Goal: Transaction & Acquisition: Book appointment/travel/reservation

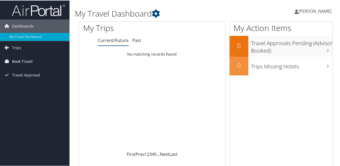
click at [33, 57] on link "Book Travel" at bounding box center [34, 60] width 69 height 13
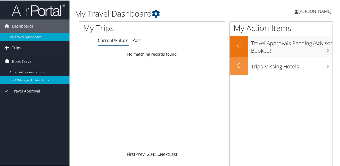
click at [26, 79] on link "Book/Manage Online Trips" at bounding box center [34, 80] width 69 height 8
